Goal: Transaction & Acquisition: Purchase product/service

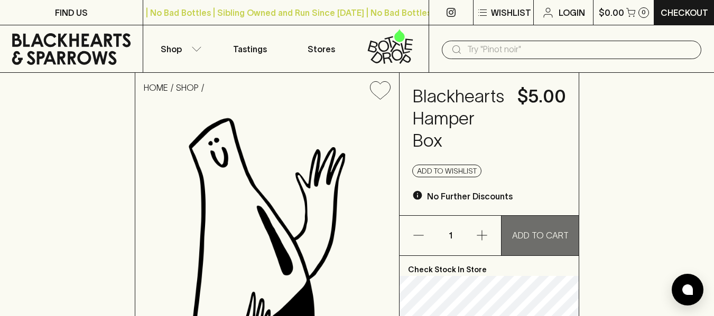
click at [542, 238] on p "ADD TO CART" at bounding box center [540, 235] width 57 height 13
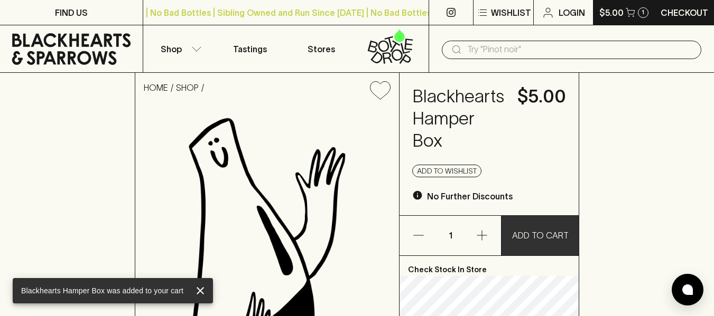
click at [618, 15] on p "$5.00" at bounding box center [611, 12] width 24 height 13
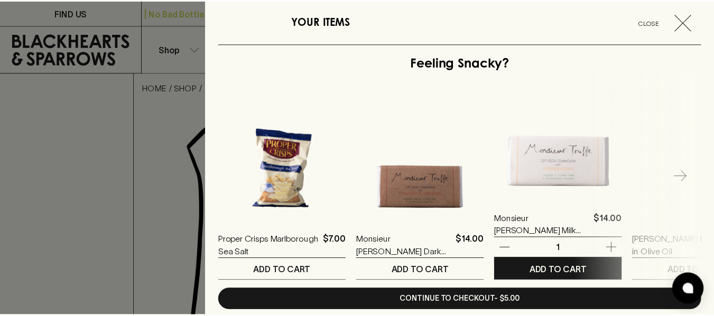
scroll to position [218, 0]
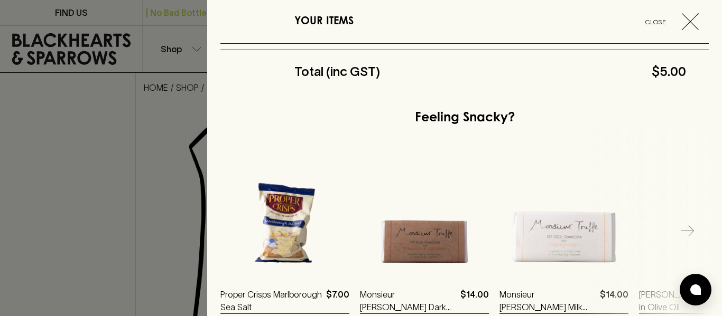
click at [682, 15] on icon "button" at bounding box center [690, 21] width 17 height 17
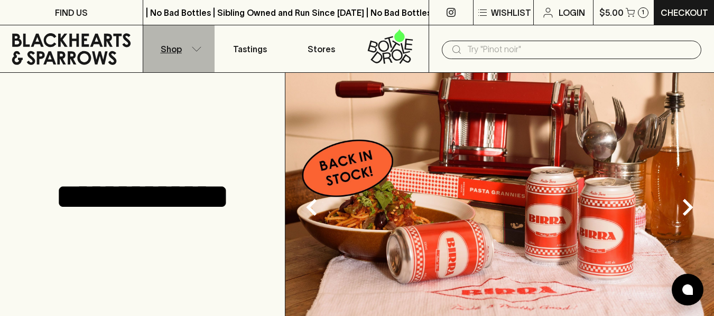
click at [185, 48] on button "Shop" at bounding box center [178, 48] width 71 height 47
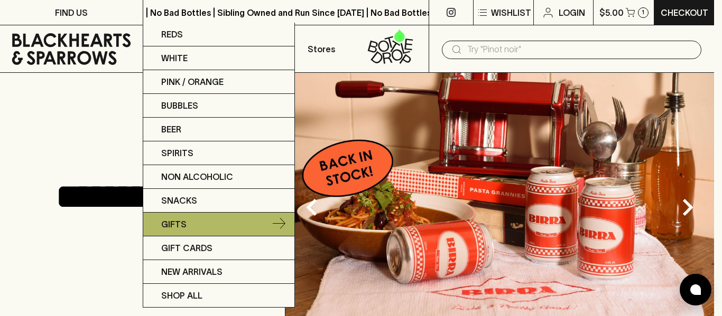
click at [215, 226] on link "Gifts" at bounding box center [218, 225] width 151 height 24
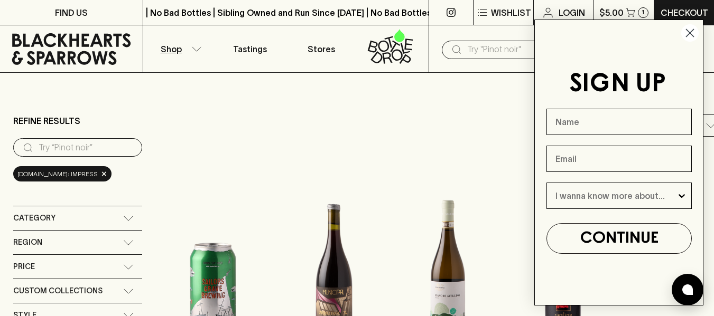
click at [192, 45] on button "Shop" at bounding box center [178, 48] width 71 height 47
